Goal: Task Accomplishment & Management: Manage account settings

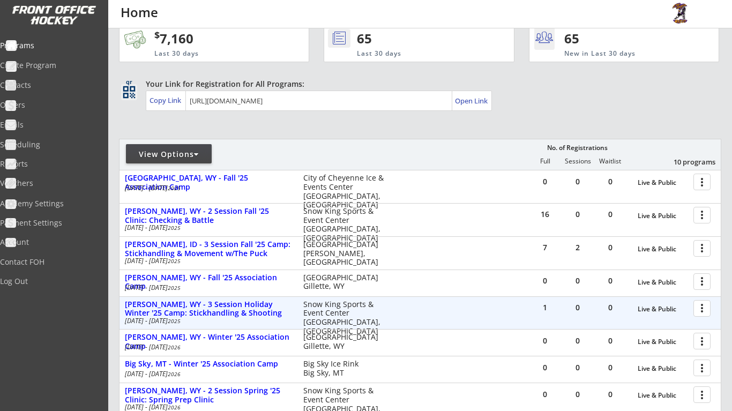
scroll to position [23, 0]
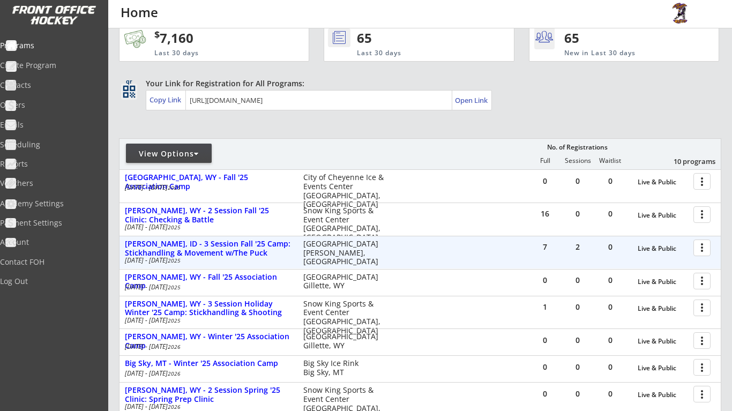
click at [702, 250] on div at bounding box center [703, 247] width 19 height 19
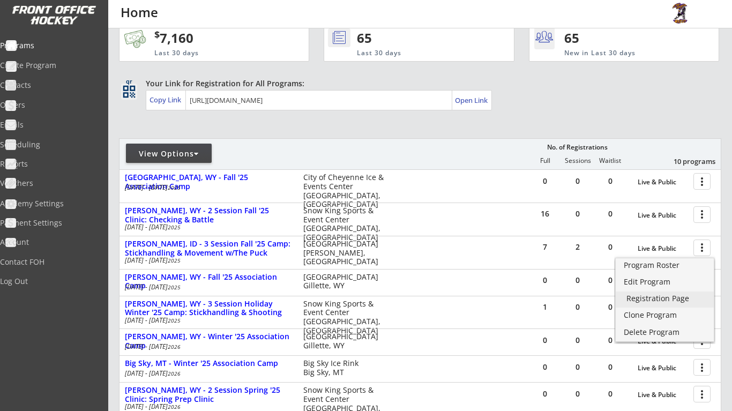
click at [684, 295] on div "Registration Page" at bounding box center [664, 299] width 77 height 8
click at [464, 133] on div "REVENUE $ 7,160 Last 30 days REGISTRATIONS 65 Last 30 days CONTACTS 65 New in L…" at bounding box center [420, 299] width 602 height 589
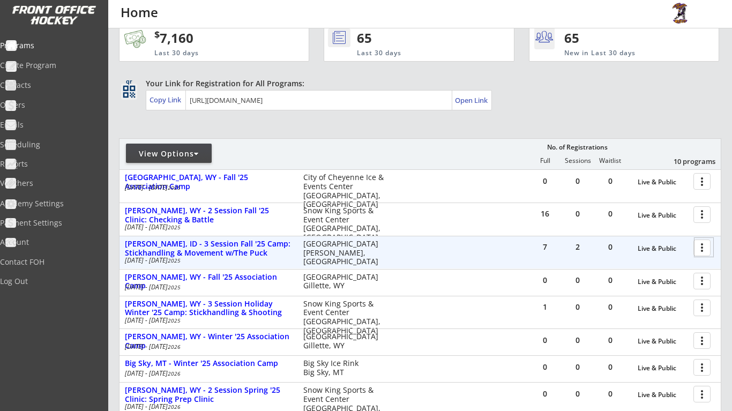
click at [702, 245] on div at bounding box center [703, 247] width 19 height 19
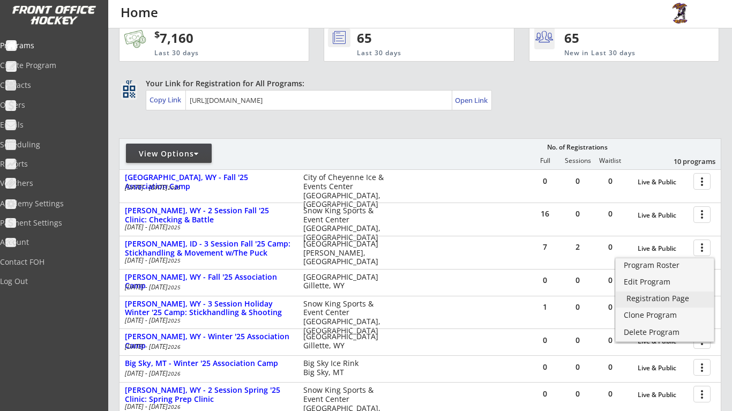
click at [684, 302] on div "Registration Page" at bounding box center [664, 299] width 77 height 8
click at [462, 157] on div "View Options No. of Registrations Full Sessions Waitlist 10 programs" at bounding box center [420, 153] width 602 height 31
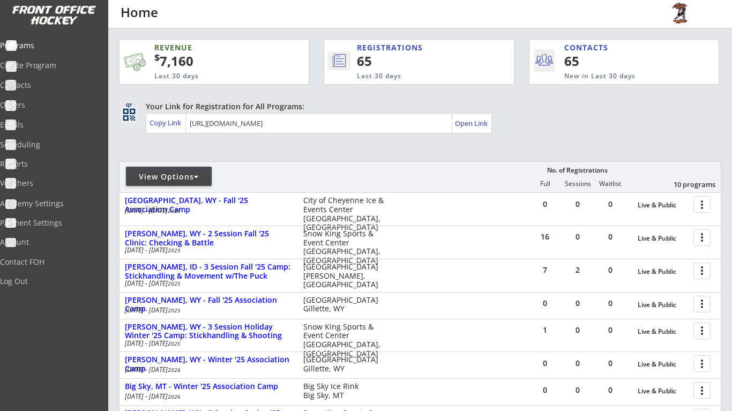
scroll to position [0, 0]
click at [209, 184] on div "View Options" at bounding box center [169, 176] width 86 height 19
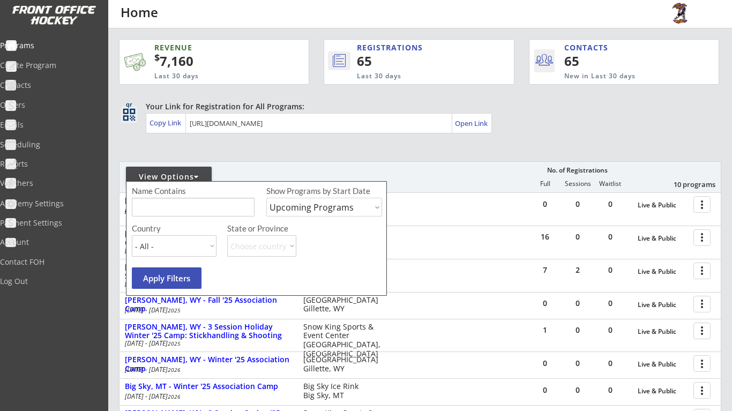
select select ""Past Programs""
click at [191, 274] on button "Apply Filters" at bounding box center [167, 277] width 70 height 21
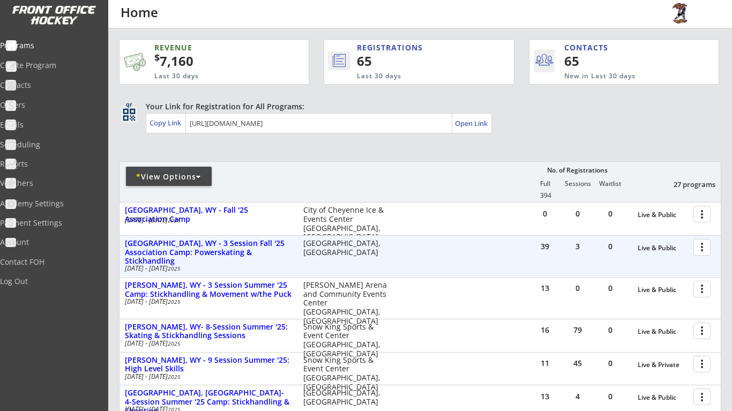
click at [699, 249] on div at bounding box center [703, 246] width 19 height 19
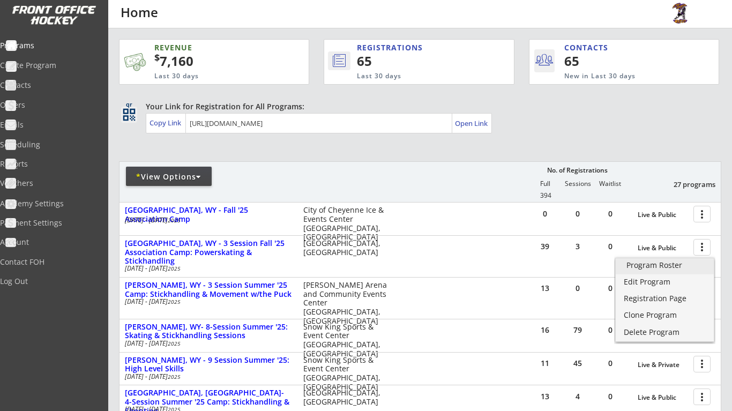
click at [678, 267] on div "Program Roster" at bounding box center [664, 265] width 77 height 8
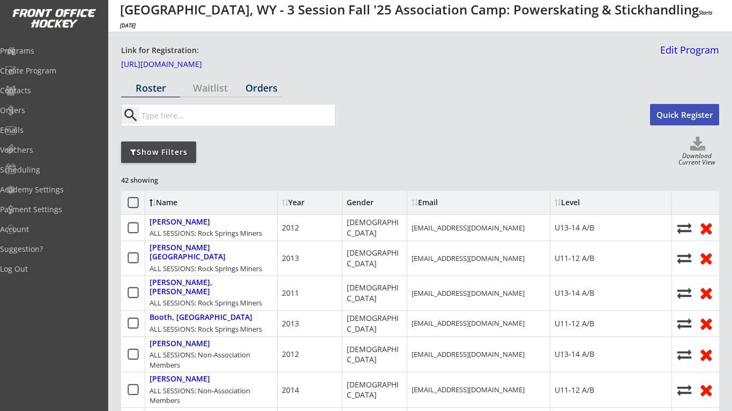
click at [263, 94] on div "Orders" at bounding box center [261, 88] width 42 height 19
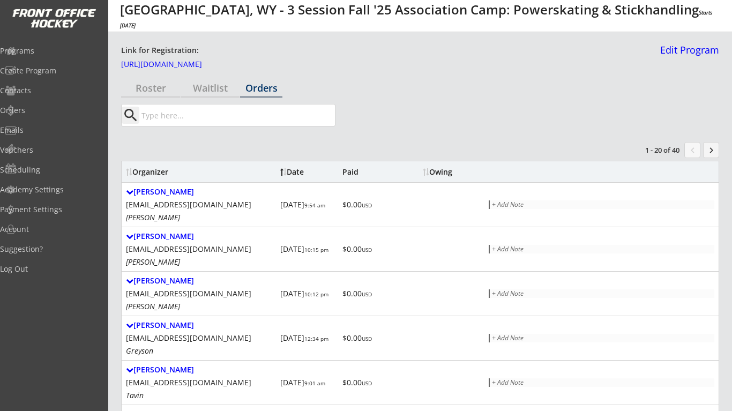
click at [213, 123] on input "input" at bounding box center [237, 114] width 196 height 21
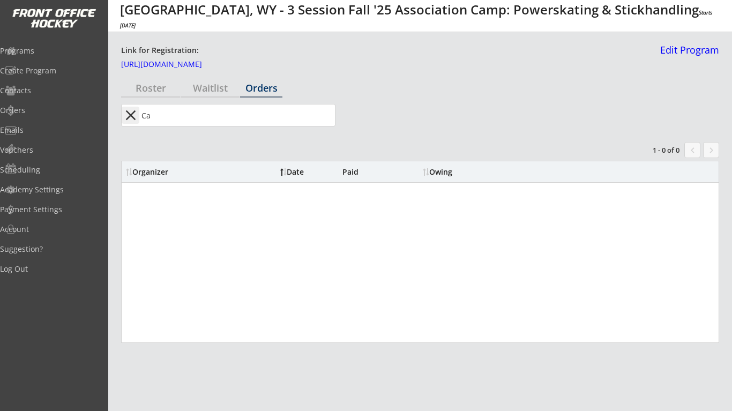
type input "C"
drag, startPoint x: 197, startPoint y: 118, endPoint x: 111, endPoint y: 118, distance: 85.7
click at [111, 118] on div "Link for Registration: https://frontofficehockey.com/program/1750436831479x5850…" at bounding box center [420, 222] width 624 height 381
type input "aksel"
click at [172, 94] on div "Roster" at bounding box center [150, 88] width 59 height 19
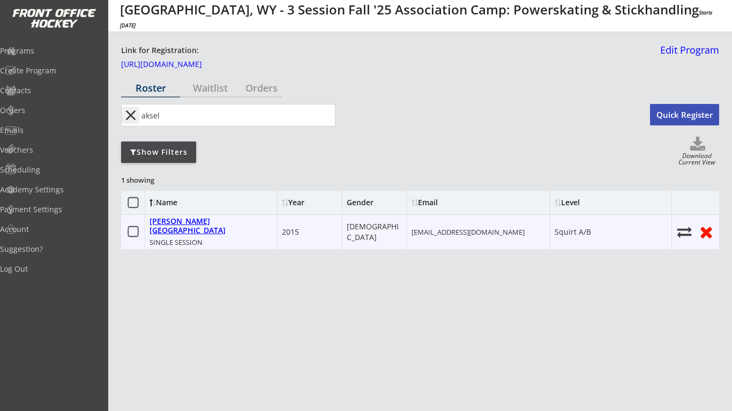
click at [184, 223] on div "Welsh, Aksel" at bounding box center [210, 226] width 123 height 18
select select ""Squirt A/B""
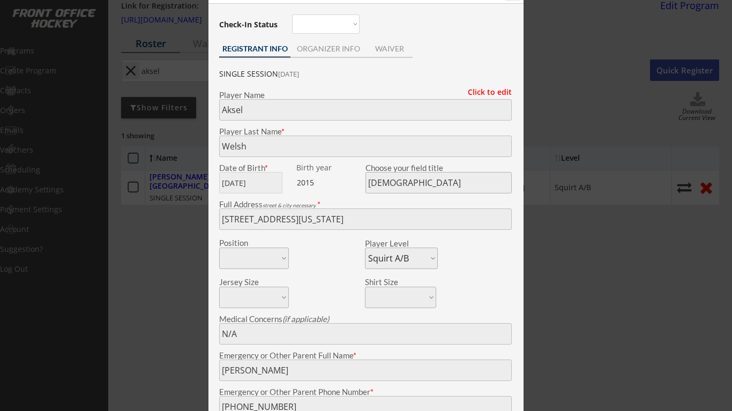
scroll to position [6, 0]
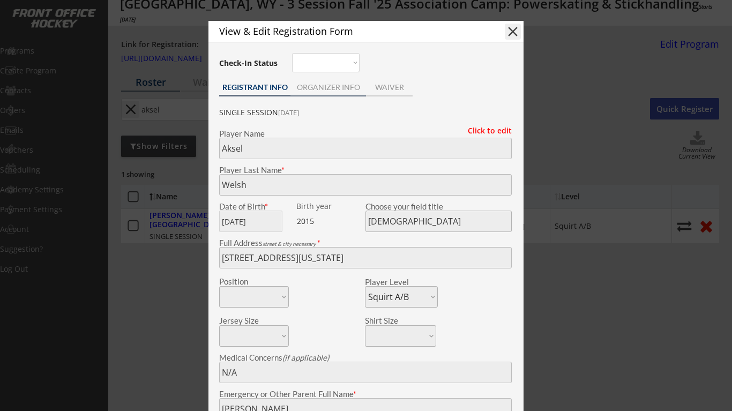
click at [342, 94] on div "ORGANIZER INFO" at bounding box center [328, 88] width 76 height 16
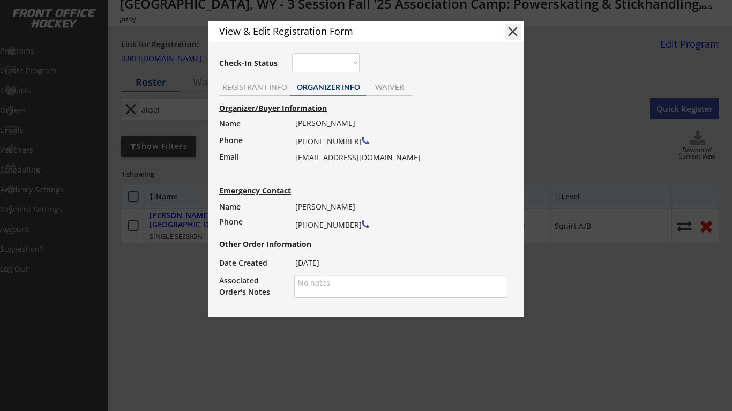
click at [511, 29] on button "close" at bounding box center [513, 32] width 16 height 16
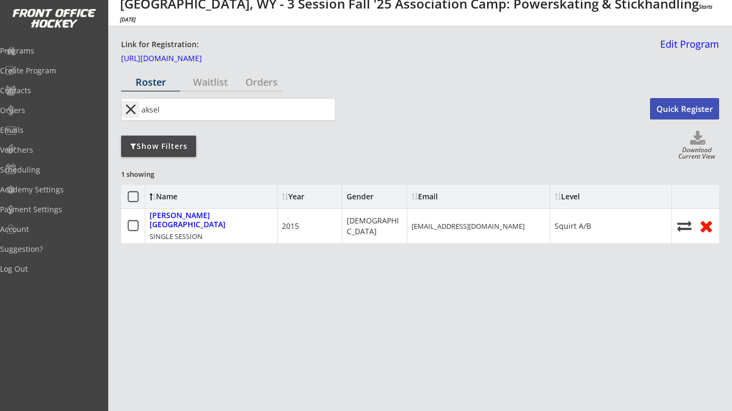
drag, startPoint x: 221, startPoint y: 115, endPoint x: 129, endPoint y: 108, distance: 92.4
click at [129, 108] on div "close" at bounding box center [228, 109] width 214 height 23
click at [265, 84] on div "Orders" at bounding box center [261, 82] width 42 height 10
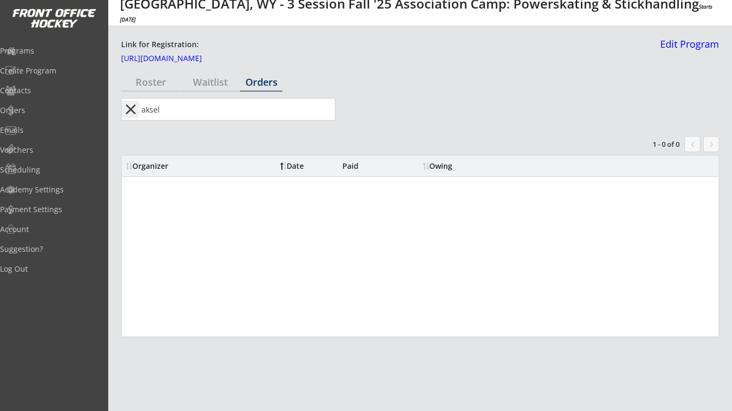
click at [218, 115] on input "input" at bounding box center [237, 109] width 196 height 21
type input "carley"
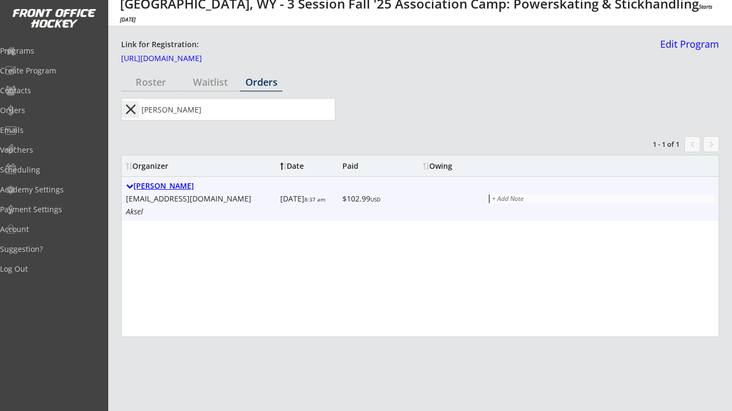
click at [184, 185] on div "Carley Pecolar" at bounding box center [201, 186] width 150 height 9
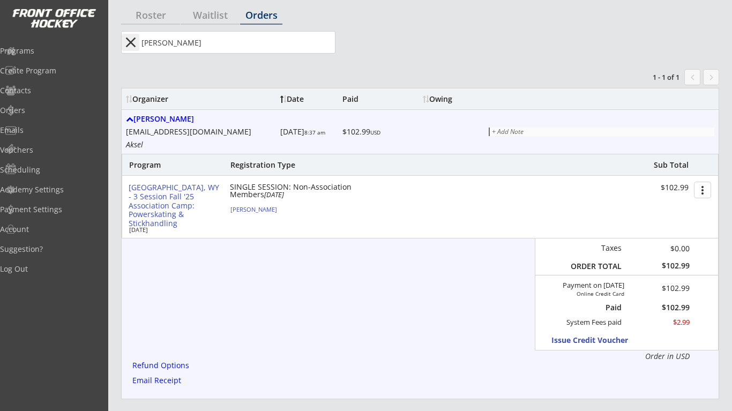
scroll to position [74, 0]
click at [183, 362] on div "Refund Options" at bounding box center [162, 364] width 61 height 8
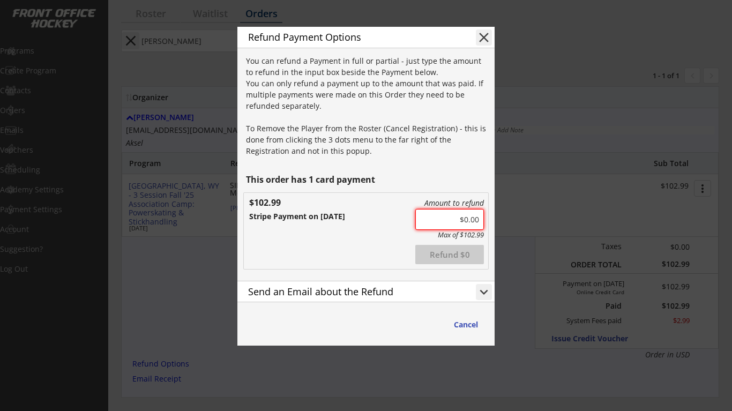
click at [467, 219] on input "input" at bounding box center [449, 219] width 69 height 21
click at [476, 289] on button "keyboard_arrow_down" at bounding box center [484, 292] width 16 height 16
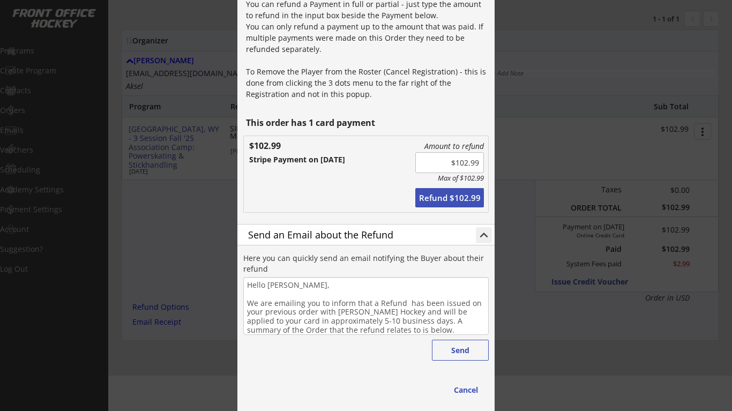
scroll to position [131, 0]
click at [440, 348] on button "Send" at bounding box center [460, 350] width 57 height 21
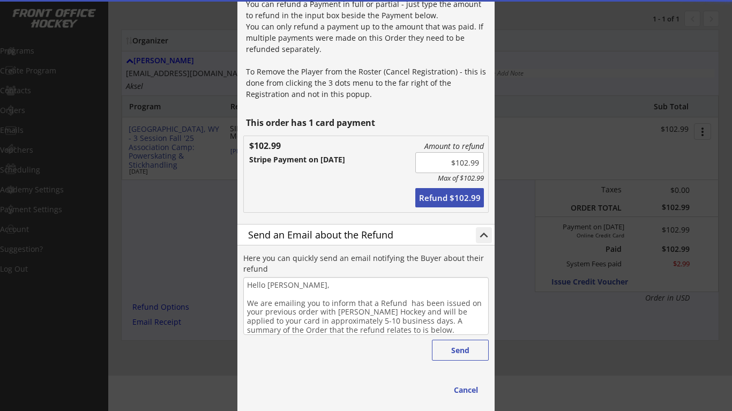
click at [469, 200] on button "Refund $102.99" at bounding box center [449, 197] width 69 height 19
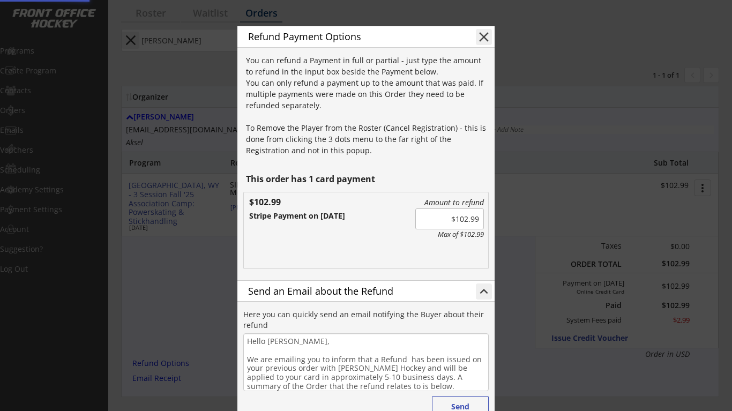
scroll to position [72, 0]
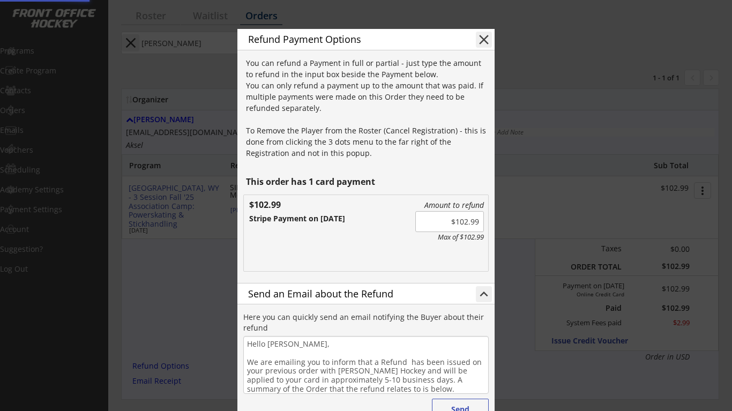
type input "$0.00"
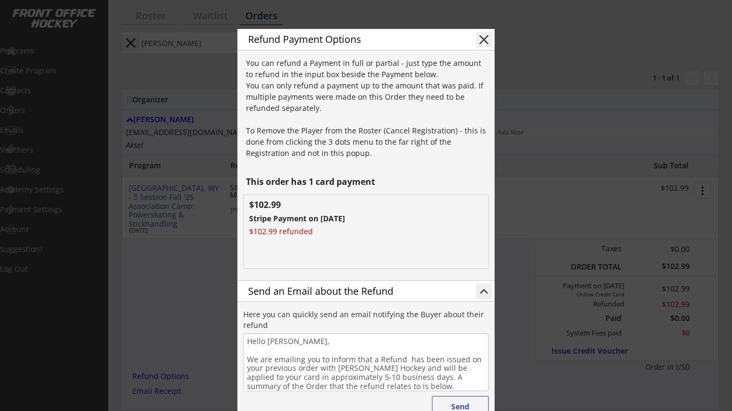
click at [485, 41] on button "close" at bounding box center [484, 40] width 16 height 16
type textarea "Hello , We are emailing you to inform that a Refund has been issued on your pre…"
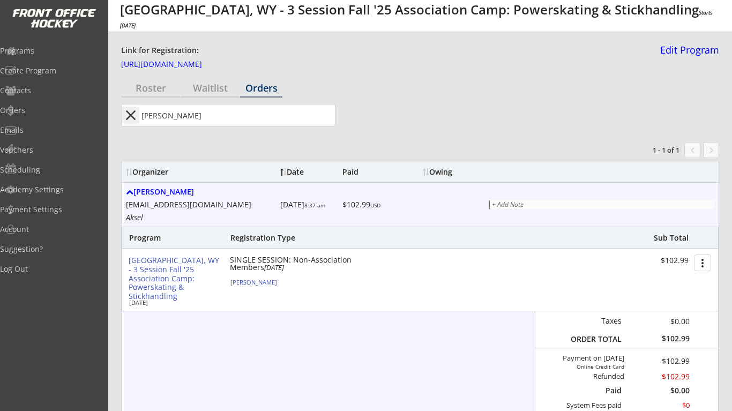
scroll to position [0, 0]
click at [135, 115] on button "close" at bounding box center [131, 115] width 18 height 17
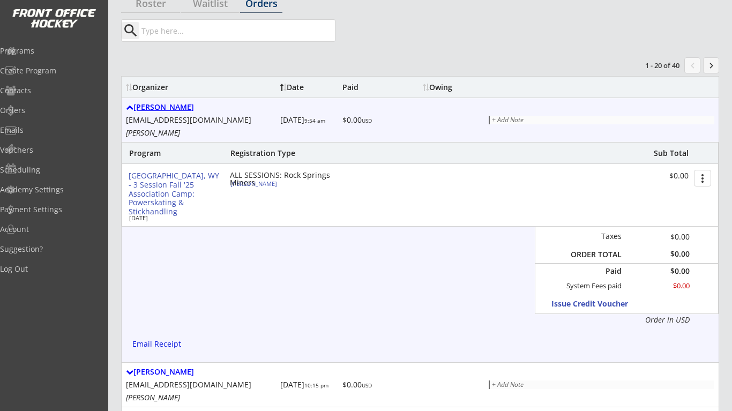
scroll to position [93, 0]
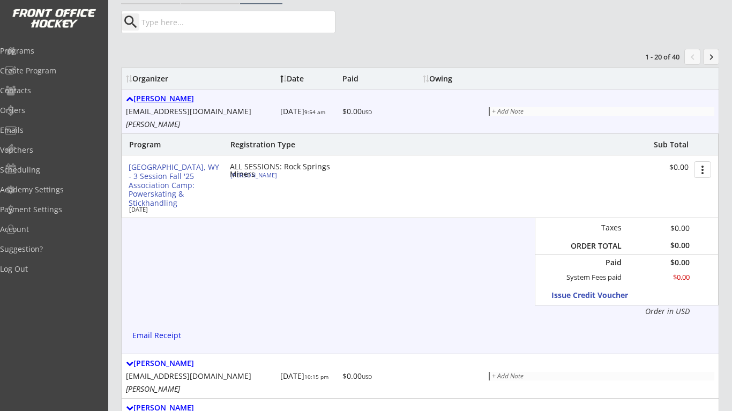
click at [172, 98] on div "Ashley Woodruff" at bounding box center [201, 98] width 150 height 9
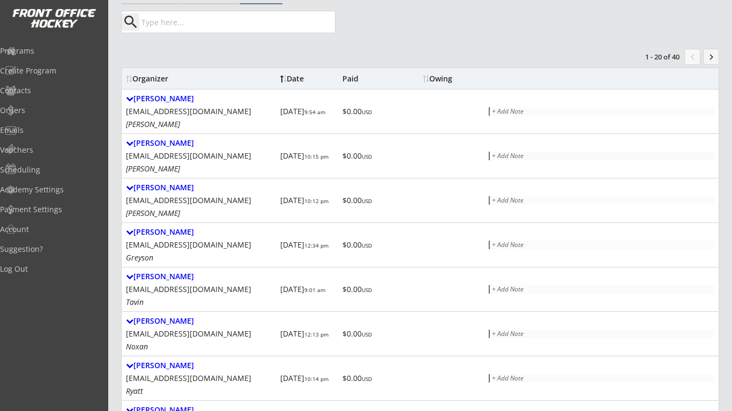
click at [350, 77] on div "Paid" at bounding box center [371, 79] width 58 height 8
click at [300, 79] on div "Date" at bounding box center [309, 79] width 58 height 8
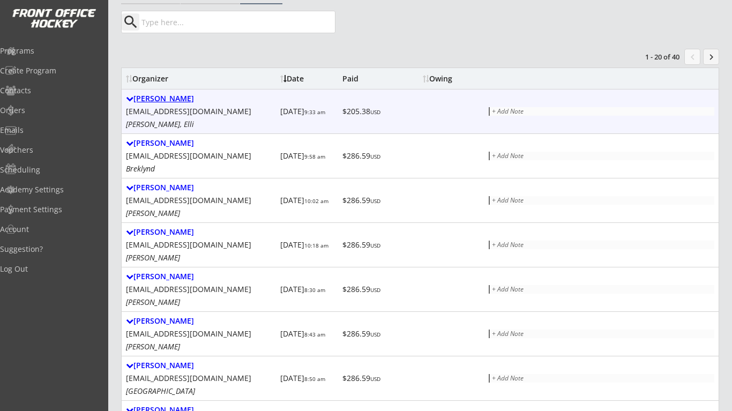
click at [174, 101] on div "Cara Tschida" at bounding box center [201, 98] width 150 height 9
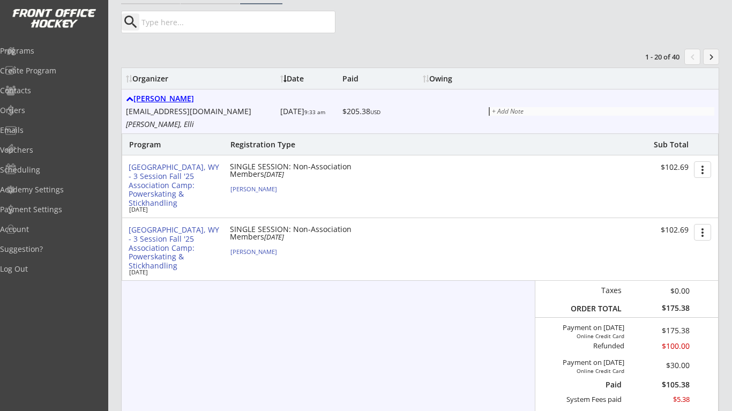
click at [168, 101] on div "Cara Tschida" at bounding box center [201, 98] width 150 height 9
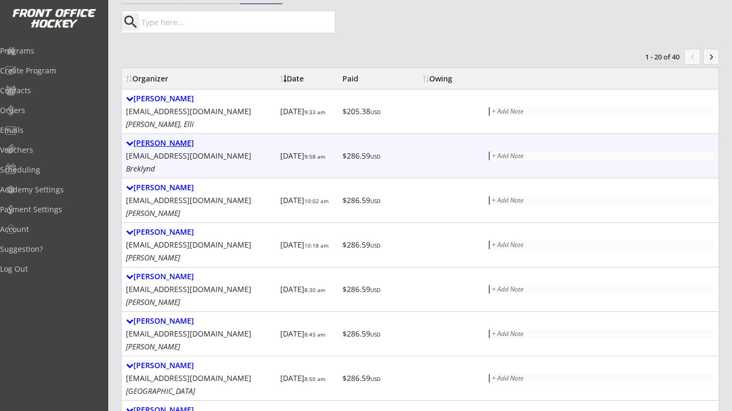
click at [163, 146] on div "Zackary Krone" at bounding box center [201, 143] width 150 height 9
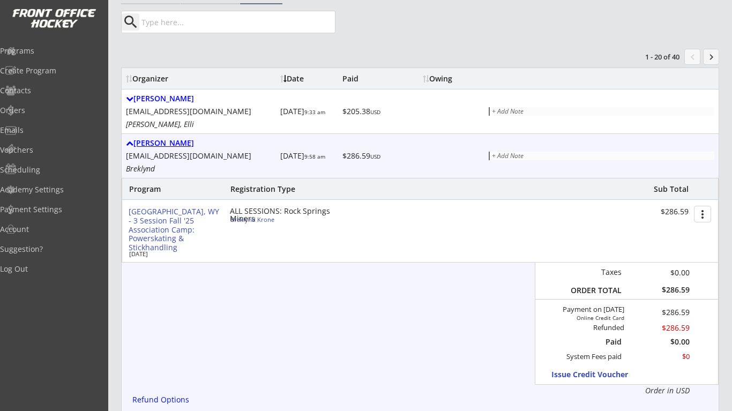
click at [163, 146] on div "Zackary Krone" at bounding box center [201, 143] width 150 height 9
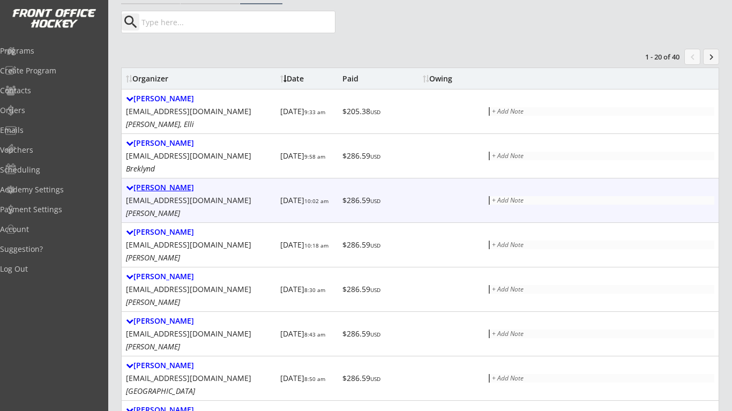
click at [166, 184] on div "Jessica Mccormick" at bounding box center [201, 187] width 150 height 9
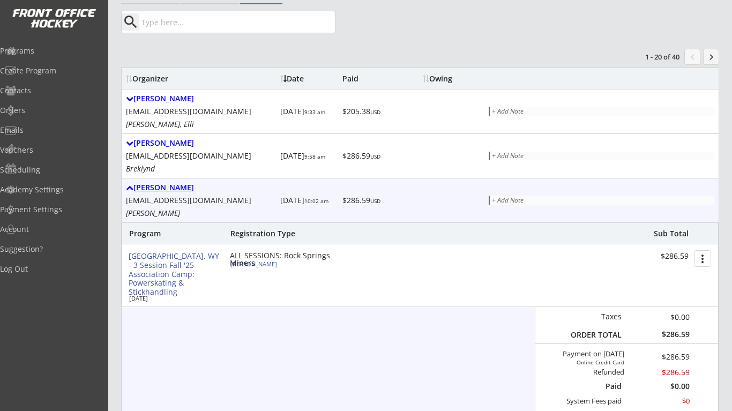
click at [166, 184] on div "Jessica Mccormick" at bounding box center [201, 187] width 150 height 9
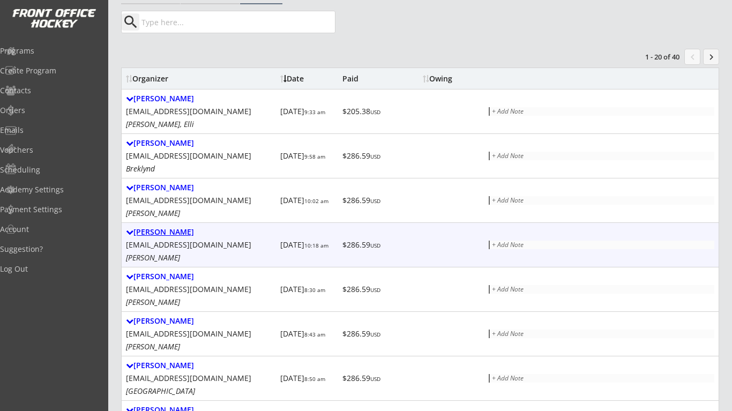
click at [173, 233] on div "Michelle Gee" at bounding box center [201, 232] width 150 height 9
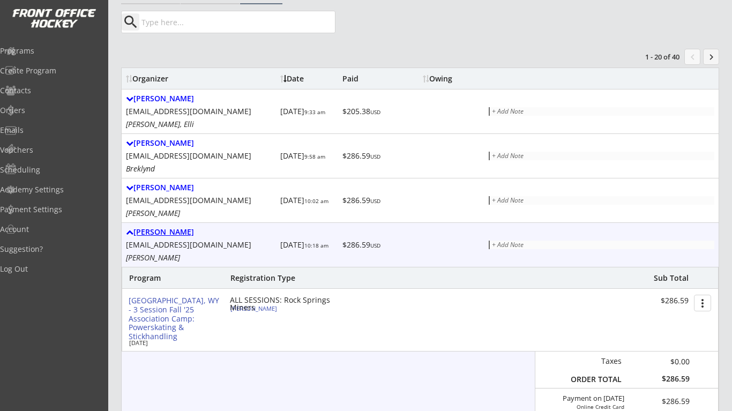
click at [173, 233] on div "Michelle Gee" at bounding box center [201, 232] width 150 height 9
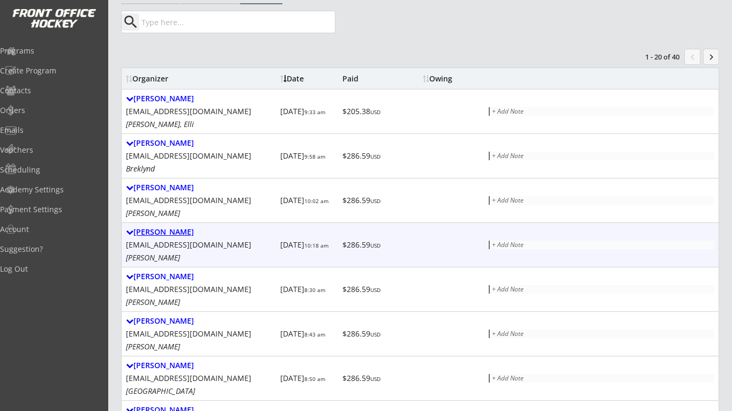
click at [173, 233] on div "Michelle Gee" at bounding box center [201, 232] width 150 height 9
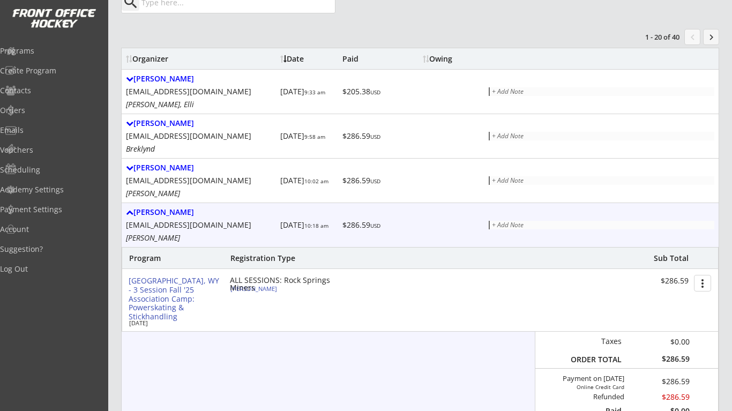
scroll to position [110, 0]
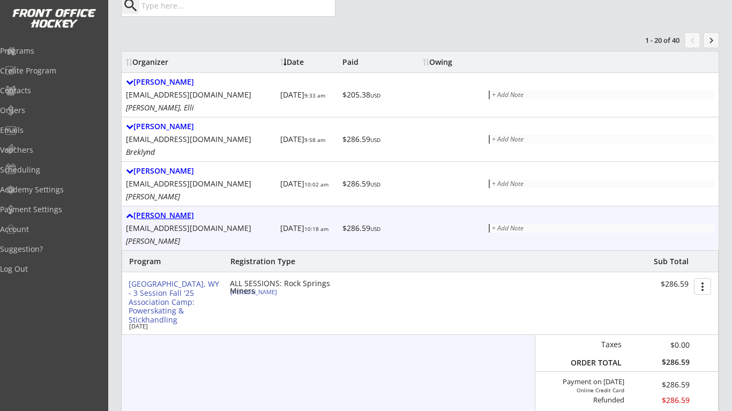
click at [168, 218] on div "Michelle Gee" at bounding box center [201, 215] width 150 height 9
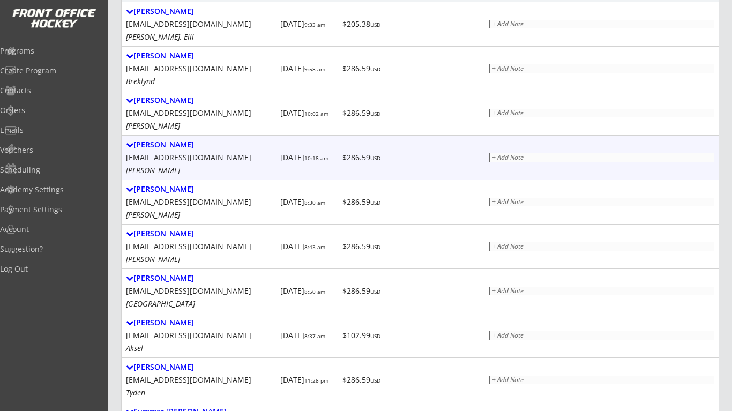
scroll to position [182, 0]
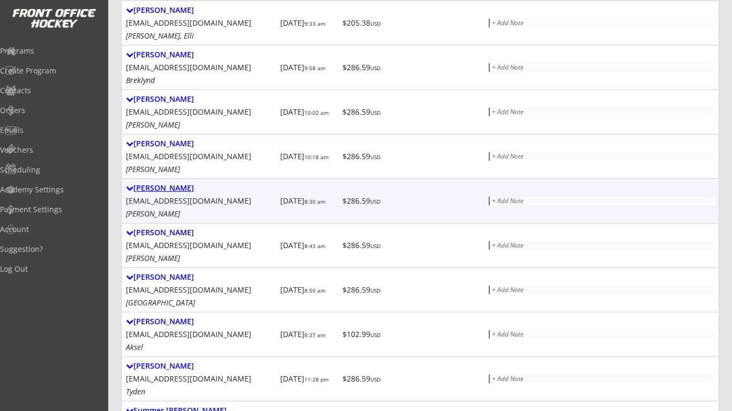
click at [173, 188] on div "Dwaine Shafe" at bounding box center [201, 188] width 150 height 9
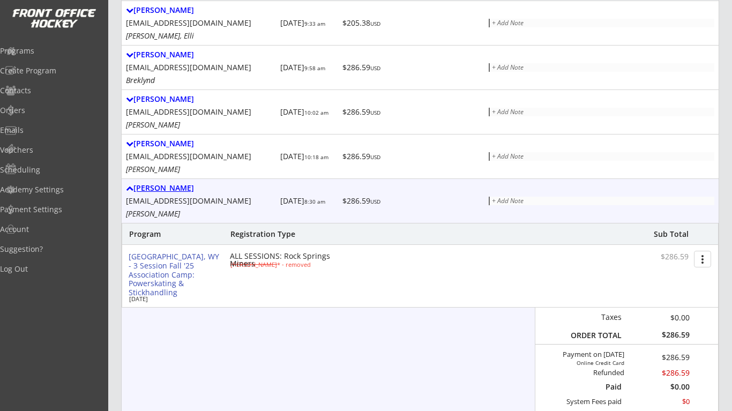
click at [173, 188] on div "Dwaine Shafe" at bounding box center [201, 188] width 150 height 9
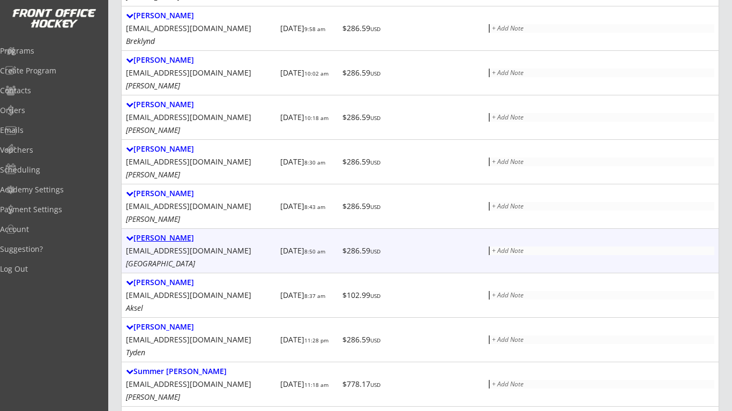
scroll to position [222, 0]
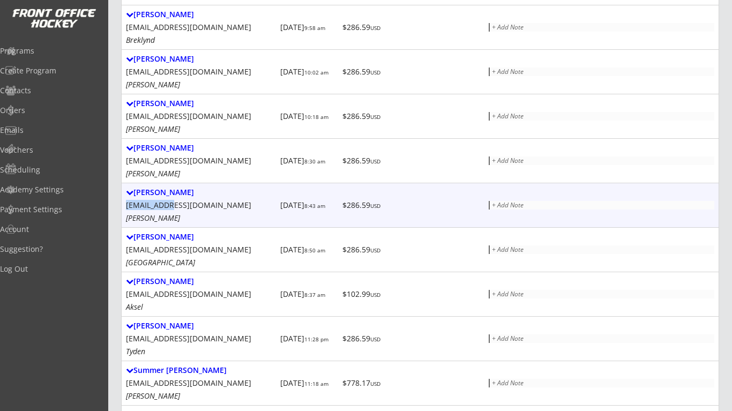
click at [173, 199] on div "Kristin Casey knisson_77@hotmail.com Hollis" at bounding box center [201, 205] width 150 height 35
click at [173, 194] on div "Kristin Casey" at bounding box center [201, 192] width 150 height 9
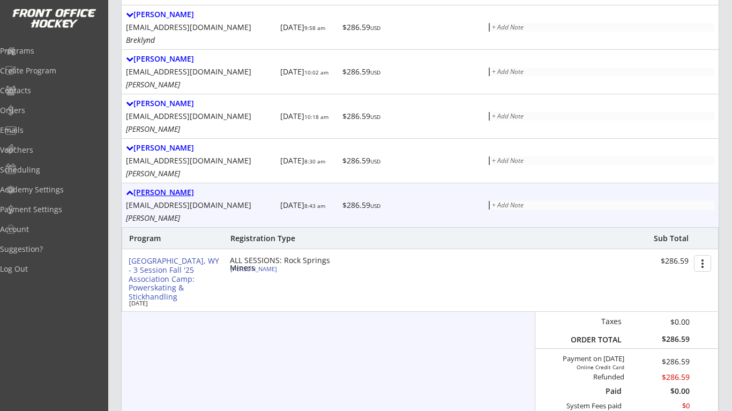
click at [169, 192] on div "Kristin Casey" at bounding box center [201, 192] width 150 height 9
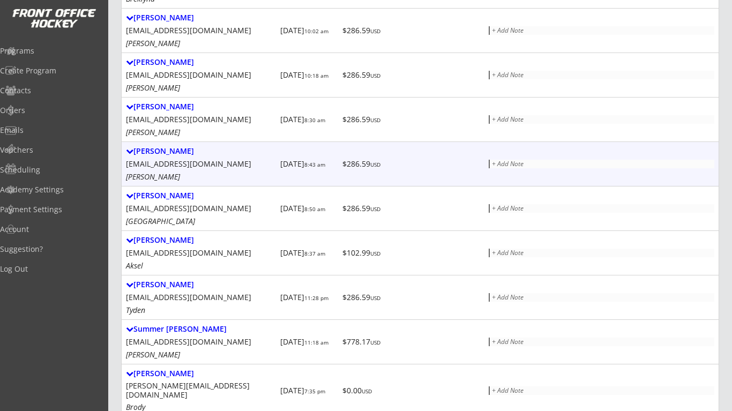
scroll to position [282, 0]
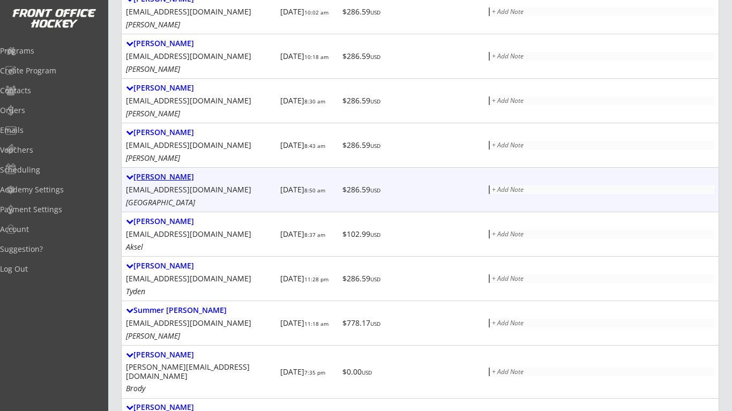
click at [166, 175] on div "Ashley Kelly" at bounding box center [201, 177] width 150 height 9
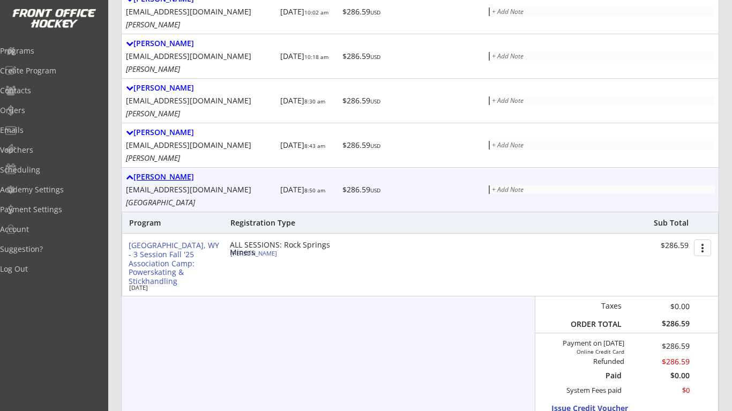
click at [166, 175] on div "Ashley Kelly" at bounding box center [201, 177] width 150 height 9
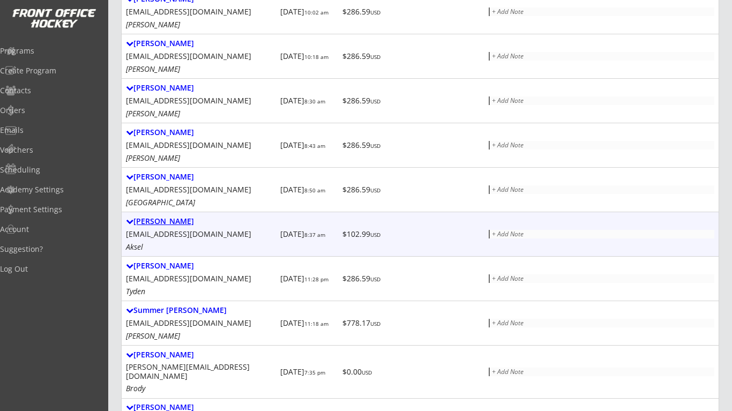
click at [170, 219] on div "Carley Pecolar" at bounding box center [201, 221] width 150 height 9
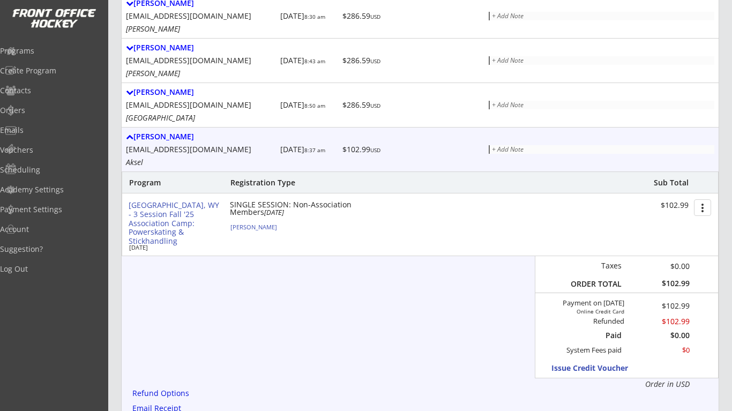
scroll to position [370, 0]
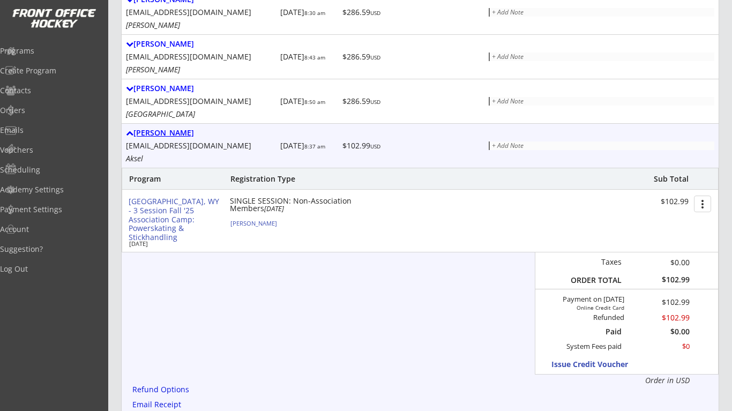
click at [179, 136] on div "Carley Pecolar" at bounding box center [201, 133] width 150 height 9
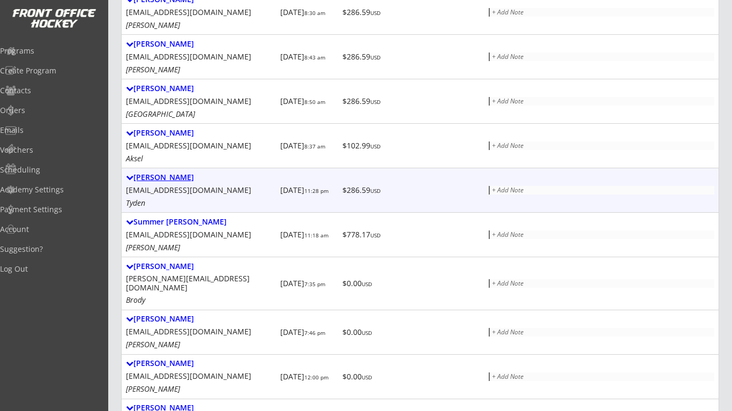
click at [166, 176] on div "Erica East" at bounding box center [201, 177] width 150 height 9
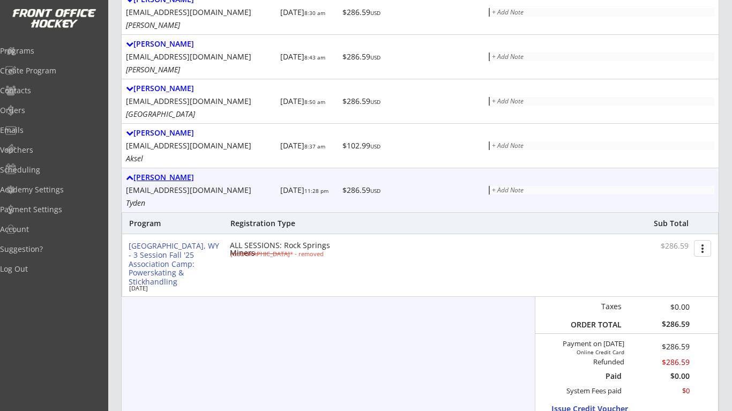
click at [162, 177] on div "Erica East" at bounding box center [201, 177] width 150 height 9
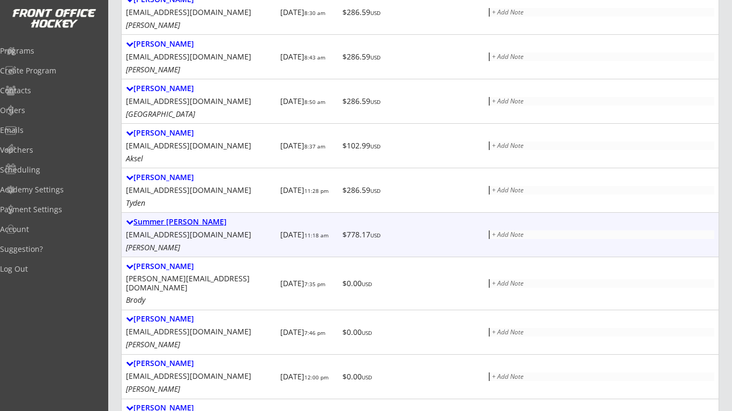
click at [169, 223] on div "Summer Cassady" at bounding box center [201, 222] width 150 height 9
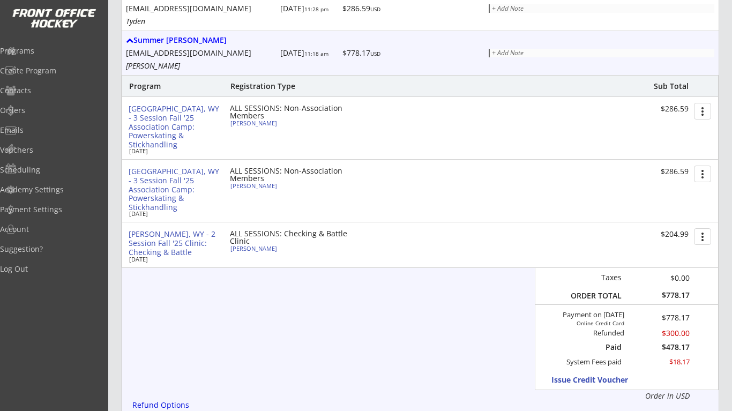
scroll to position [553, 0]
click at [255, 249] on div "Hank Cassady" at bounding box center [289, 247] width 119 height 6
select select ""U13-14 A/B""
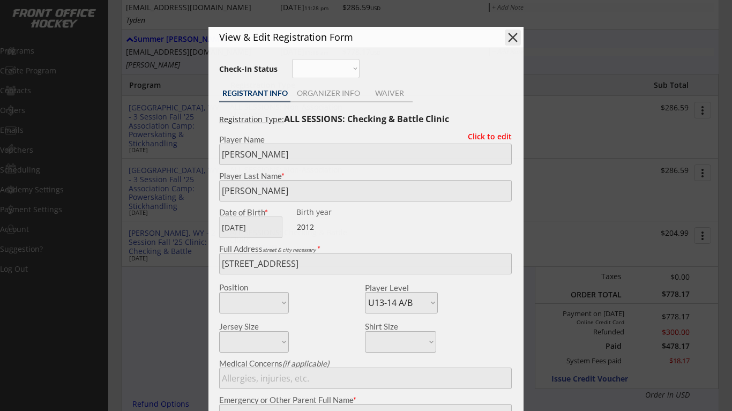
type input "[DEMOGRAPHIC_DATA]"
click at [514, 35] on button "close" at bounding box center [513, 37] width 16 height 16
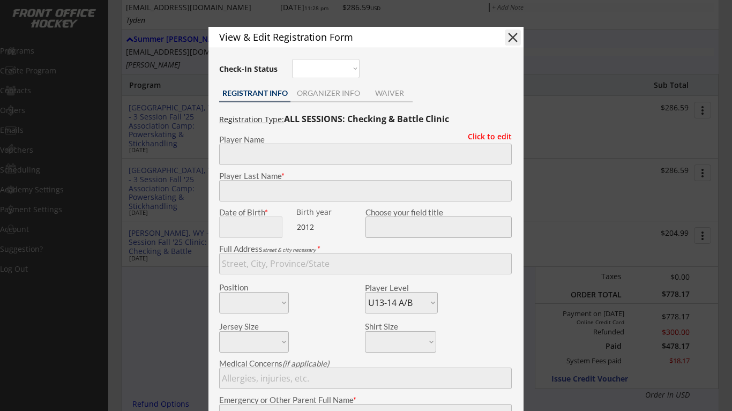
select select ""PLACEHOLDER_1427118222253""
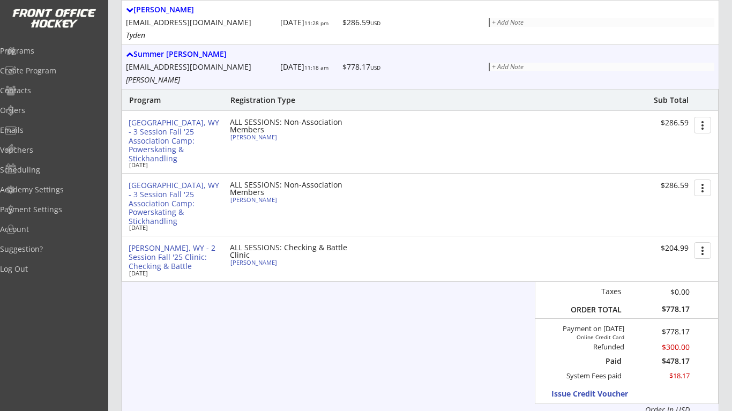
scroll to position [537, 0]
click at [188, 57] on div "Summer Cassady" at bounding box center [201, 55] width 150 height 9
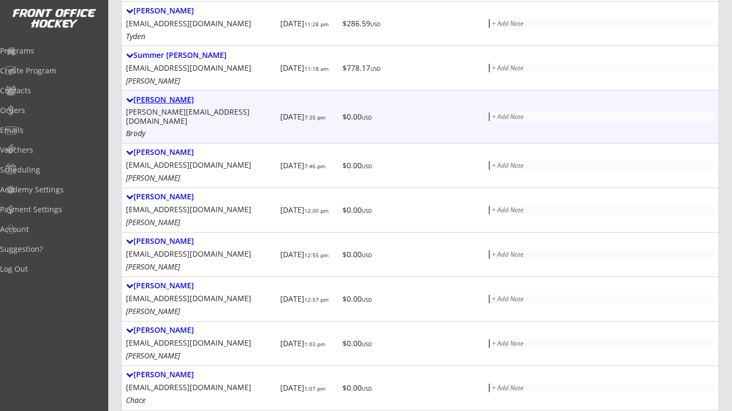
click at [167, 102] on div "Denise Volcic" at bounding box center [201, 99] width 150 height 9
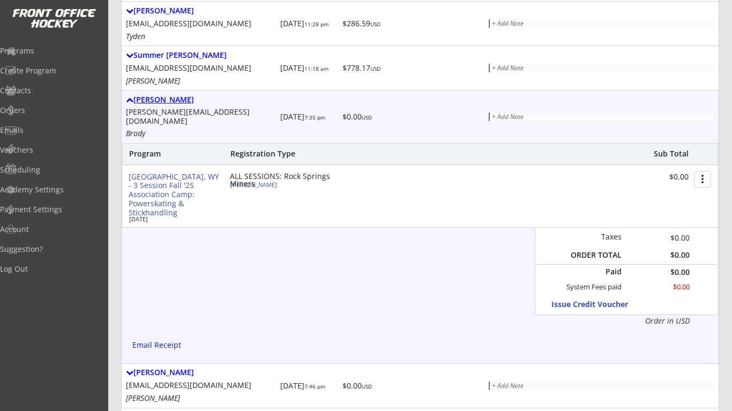
click at [167, 102] on div "Denise Volcic" at bounding box center [201, 99] width 150 height 9
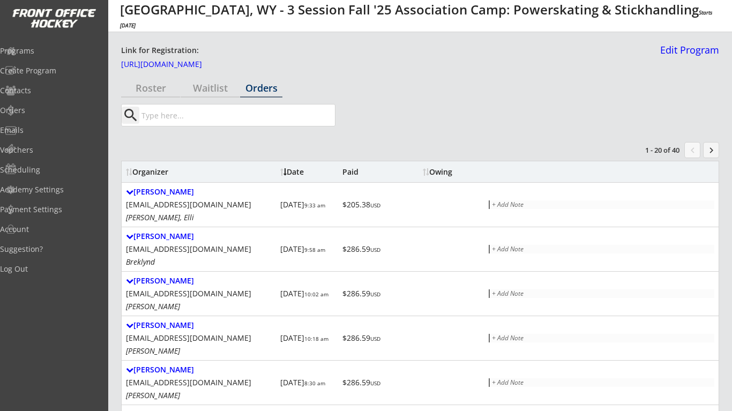
scroll to position [0, 0]
click at [705, 151] on button "keyboard_arrow_right" at bounding box center [711, 150] width 16 height 16
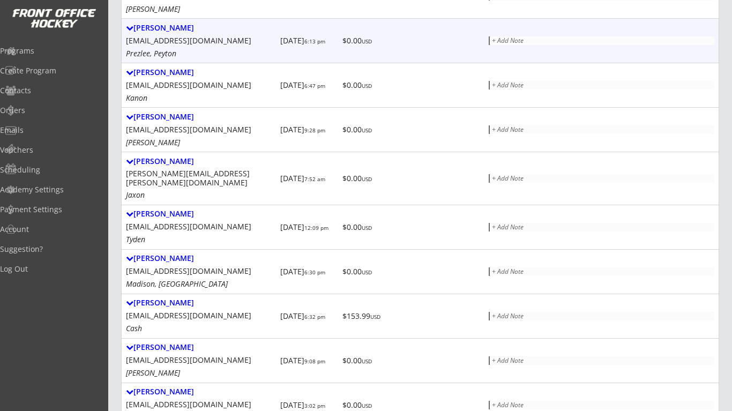
scroll to position [81, 0]
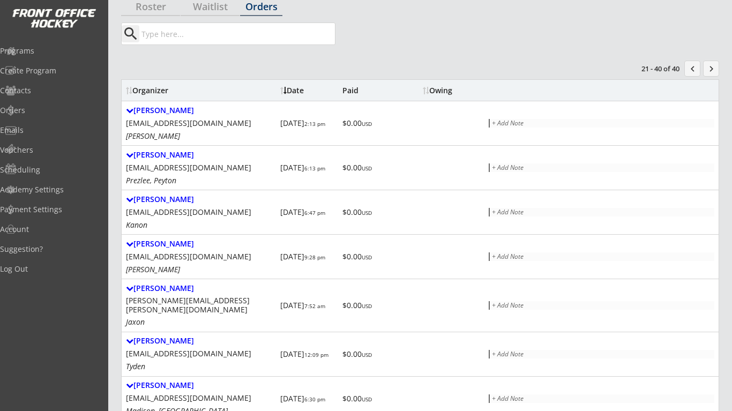
click at [711, 66] on button "keyboard_arrow_right" at bounding box center [711, 69] width 16 height 16
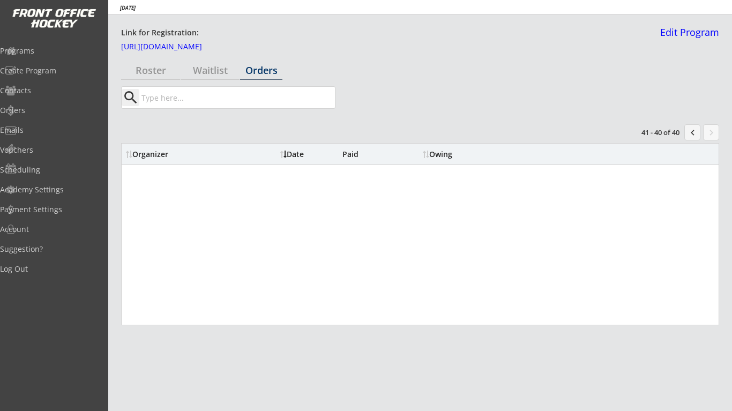
scroll to position [18, 0]
click at [66, 52] on div "Programs" at bounding box center [51, 51] width 96 height 8
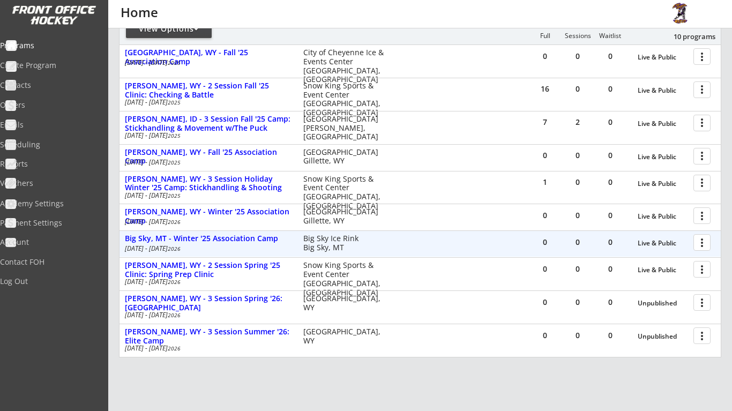
scroll to position [150, 0]
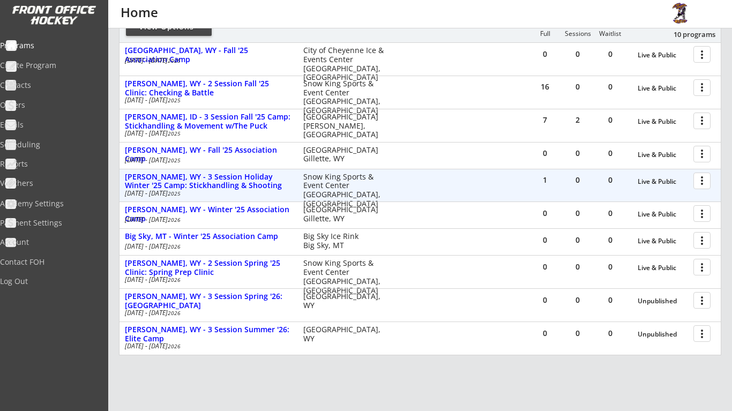
click at [700, 179] on div at bounding box center [703, 180] width 19 height 19
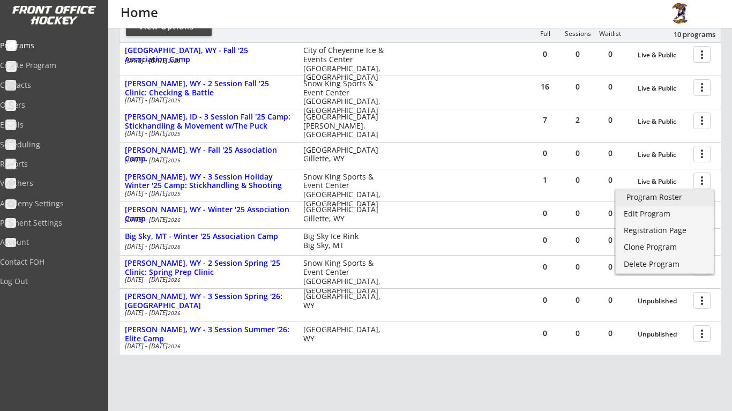
click at [685, 197] on div "Program Roster" at bounding box center [664, 197] width 77 height 8
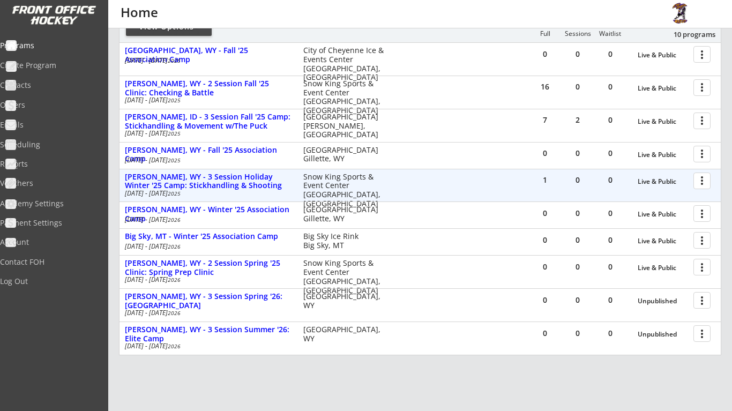
click at [700, 182] on div at bounding box center [703, 180] width 19 height 19
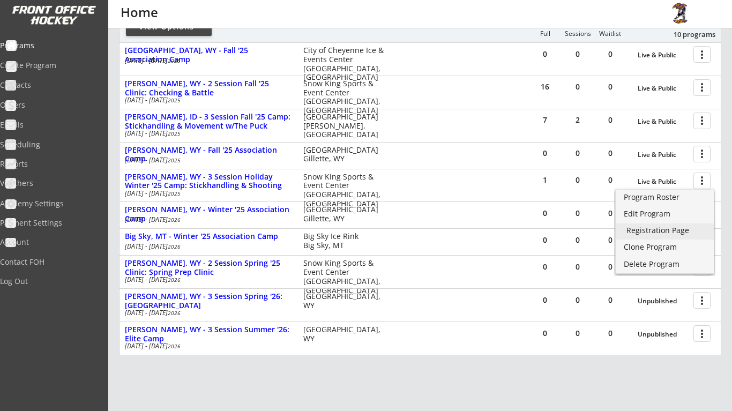
click at [670, 231] on div "Registration Page" at bounding box center [664, 231] width 77 height 8
